Goal: Information Seeking & Learning: Learn about a topic

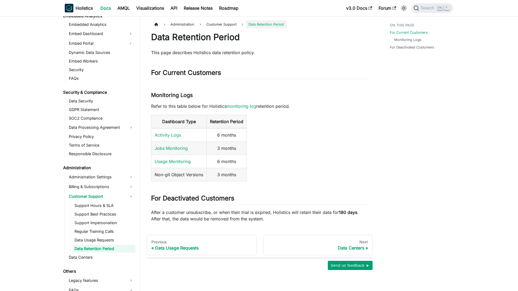
scroll to position [582, 0]
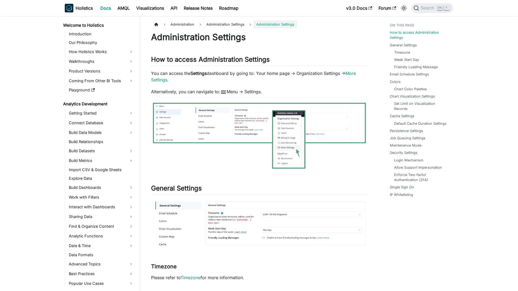
scroll to position [530, 0]
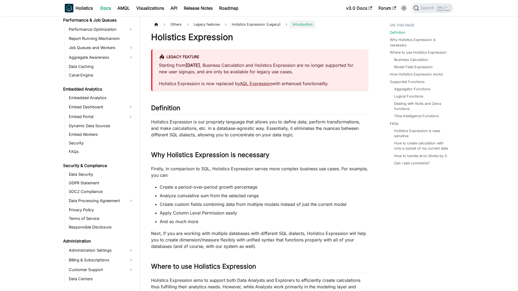
scroll to position [586, 0]
